Goal: Task Accomplishment & Management: Use online tool/utility

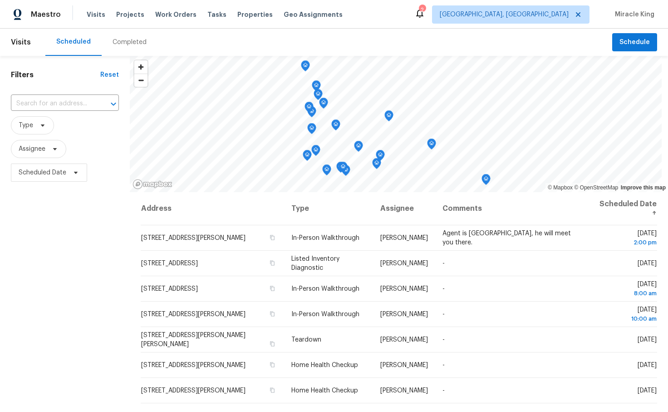
click at [23, 48] on span "Visits" at bounding box center [21, 42] width 20 height 20
click at [21, 39] on span "Visits" at bounding box center [21, 42] width 20 height 20
click at [22, 47] on span "Visits" at bounding box center [21, 42] width 20 height 20
click at [525, 20] on span "[GEOGRAPHIC_DATA], [GEOGRAPHIC_DATA]" at bounding box center [511, 14] width 158 height 18
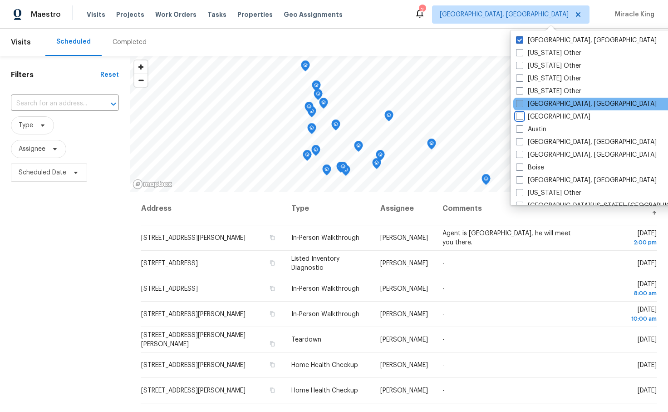
scroll to position [18, 0]
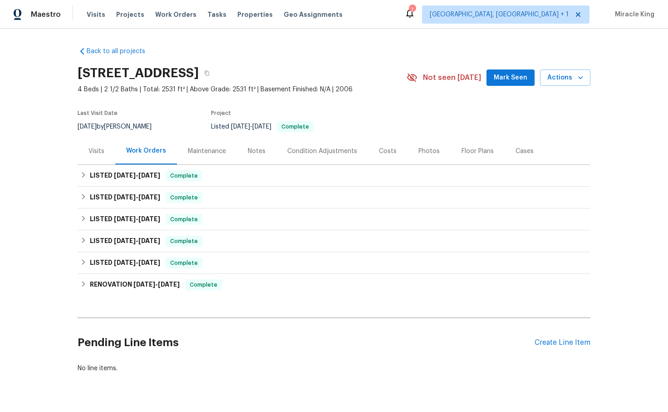
click at [104, 154] on div "Visits" at bounding box center [97, 151] width 38 height 27
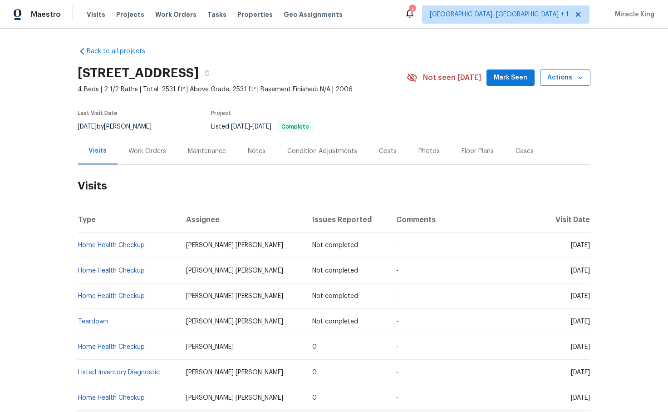
click at [570, 74] on span "Actions" at bounding box center [566, 77] width 36 height 11
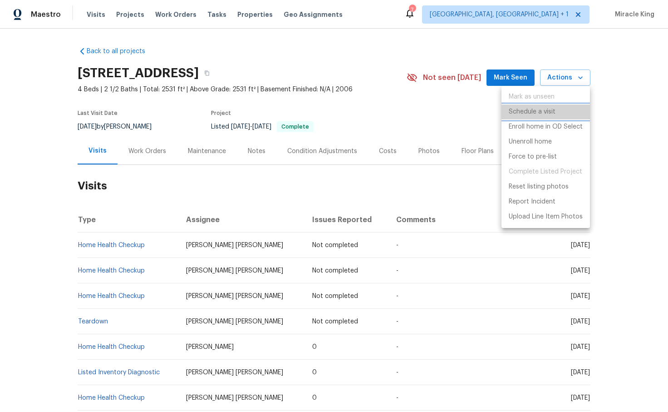
click at [556, 109] on li "Schedule a visit" at bounding box center [546, 111] width 89 height 15
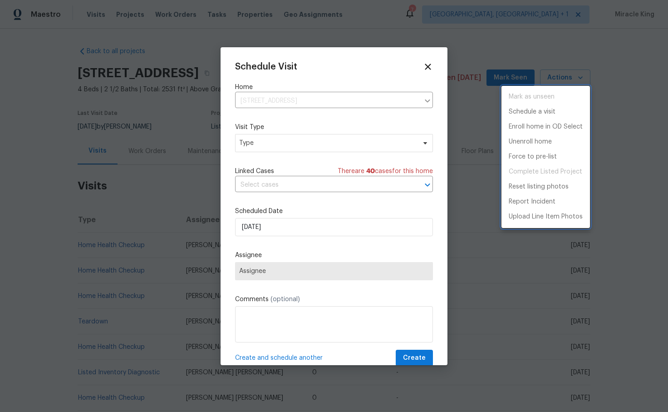
click at [378, 149] on div at bounding box center [334, 206] width 668 height 412
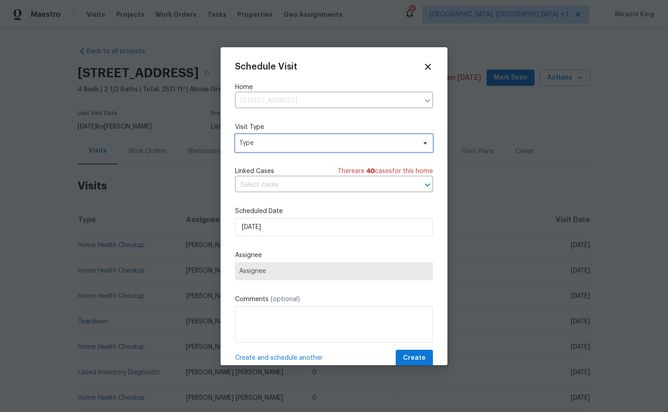
click at [370, 145] on span "Type" at bounding box center [327, 143] width 177 height 9
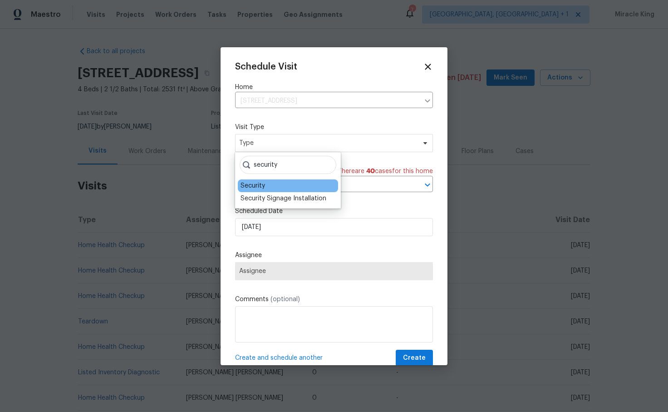
type input "security"
click at [307, 183] on div "Security" at bounding box center [288, 185] width 100 height 13
click at [253, 180] on div "Security" at bounding box center [288, 185] width 100 height 13
click at [253, 182] on div "Security" at bounding box center [253, 185] width 25 height 9
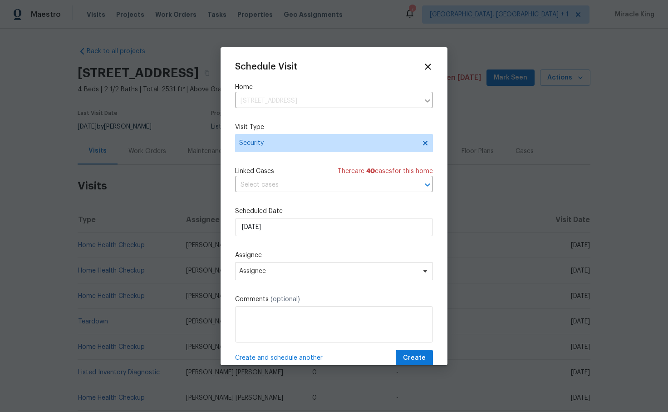
click at [272, 239] on div "Schedule Visit Home 63 Couch Rd, Senoia, GA 30276 ​ Visit Type Security Linked …" at bounding box center [334, 214] width 198 height 305
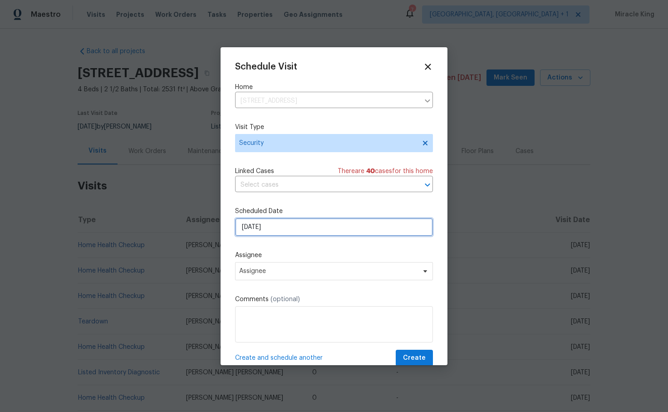
click at [270, 230] on input "9/25/2025" at bounding box center [334, 227] width 198 height 18
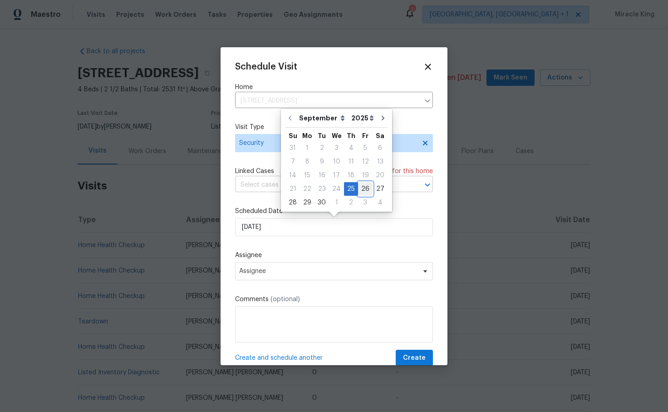
click at [367, 182] on div "26" at bounding box center [365, 189] width 15 height 14
type input "9/26/2025"
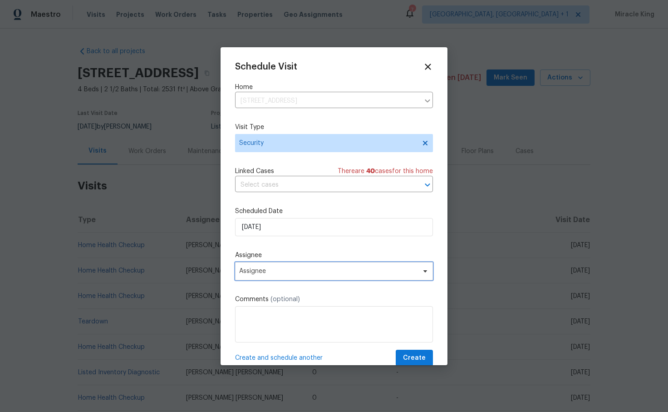
click at [288, 272] on span "Assignee" at bounding box center [328, 270] width 178 height 7
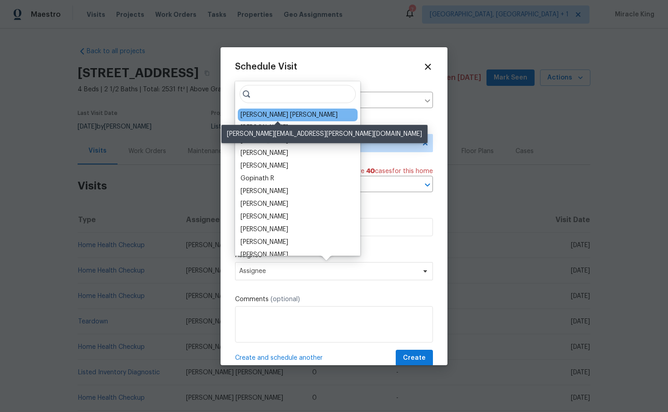
click at [307, 114] on div "Marcos Ricardo Resendiz" at bounding box center [289, 114] width 97 height 9
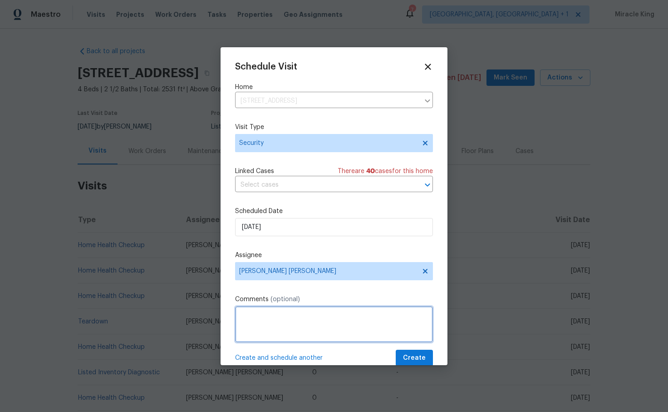
click at [262, 312] on textarea at bounding box center [334, 324] width 198 height 36
type textarea "Hi please make sure this home is vacant and secured no securitas coverage pleas…"
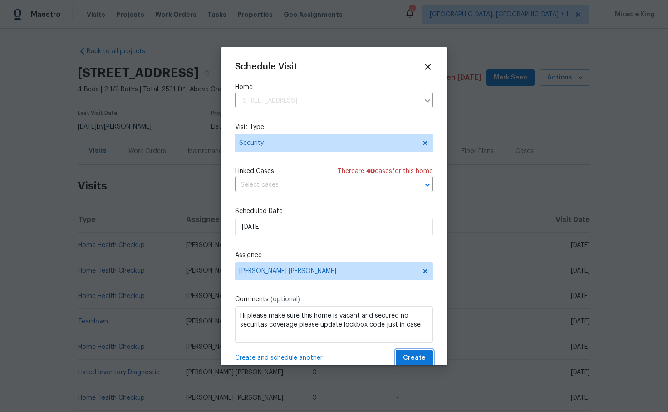
click at [430, 359] on button "Create" at bounding box center [414, 358] width 37 height 17
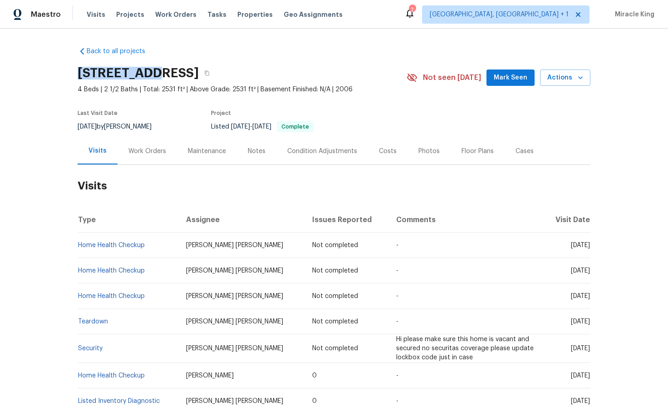
drag, startPoint x: 157, startPoint y: 76, endPoint x: 71, endPoint y: 68, distance: 86.3
click at [70, 68] on div "Back to all projects 63 Couch Rd, Senoia, GA 30276 4 Beds | 2 1/2 Baths | Total…" at bounding box center [334, 220] width 668 height 383
copy h2 "63 Couch Rd"
